Goal: Information Seeking & Learning: Learn about a topic

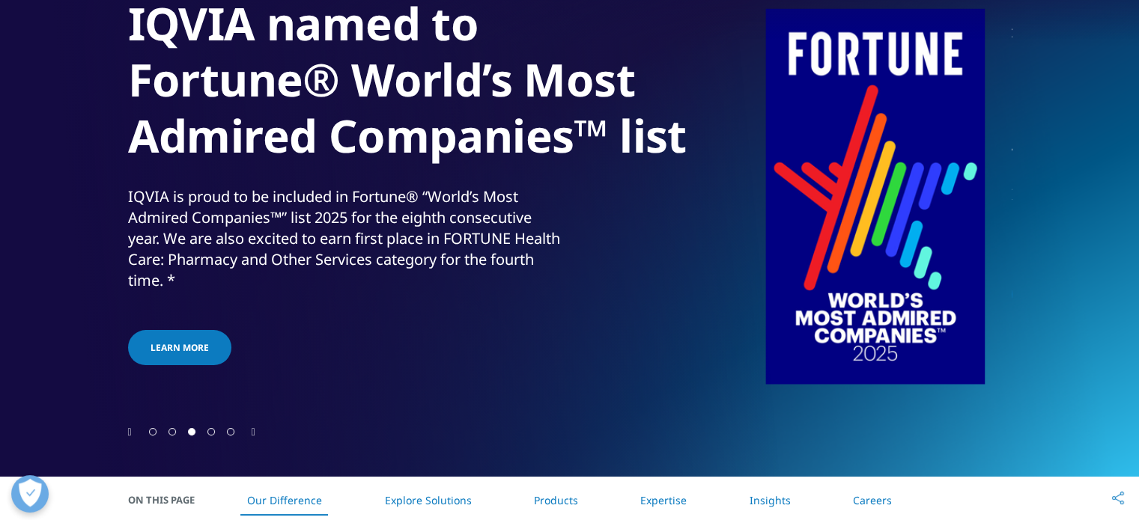
scroll to position [225, 0]
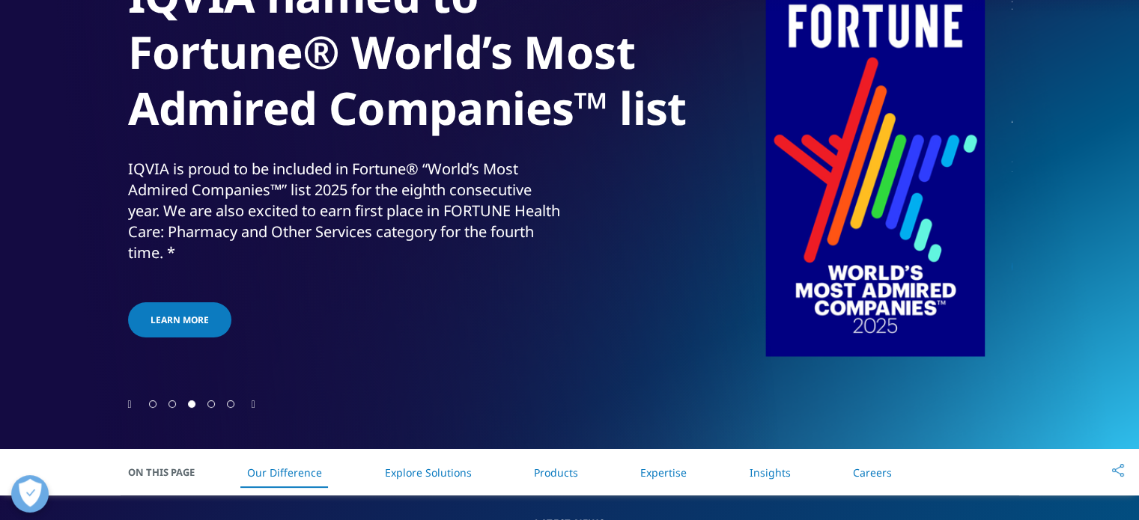
click at [249, 403] on div at bounding box center [569, 404] width 883 height 14
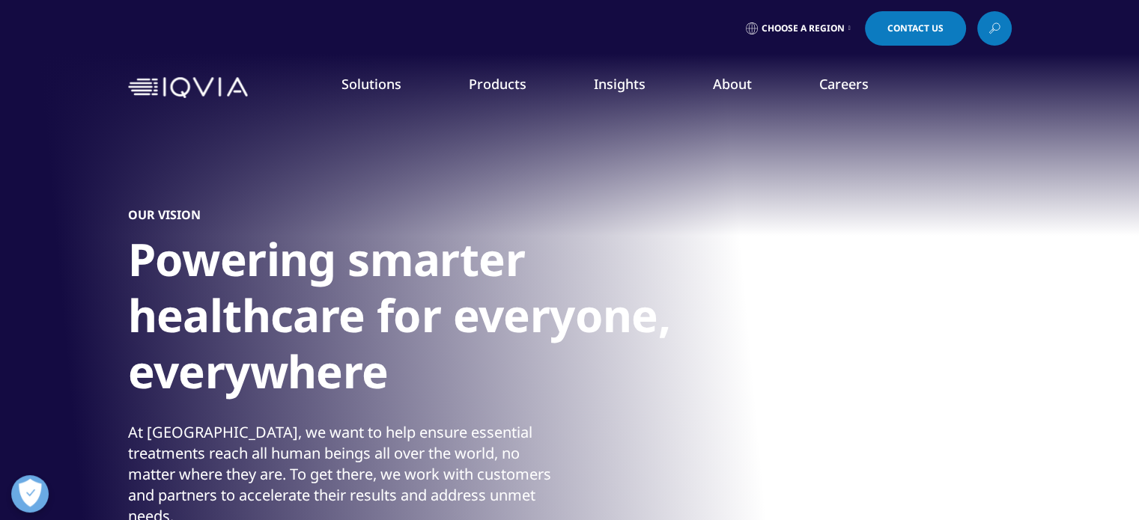
click at [105, 264] on link "IQVIA AI Assistant" at bounding box center [84, 257] width 94 height 15
